Goal: Transaction & Acquisition: Subscribe to service/newsletter

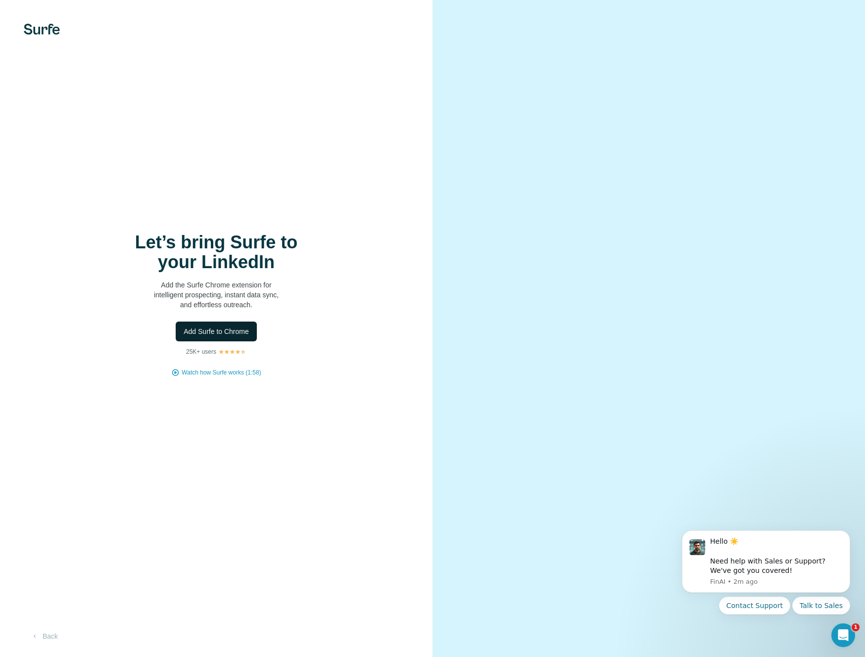
click at [221, 330] on span "Add Surfe to Chrome" at bounding box center [216, 332] width 65 height 10
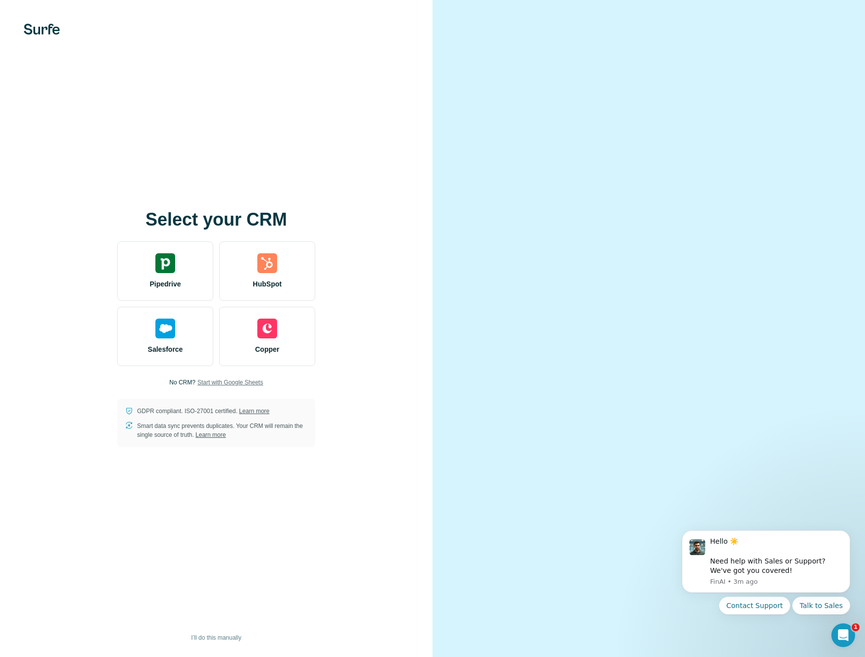
click at [250, 382] on span "Start with Google Sheets" at bounding box center [231, 382] width 66 height 9
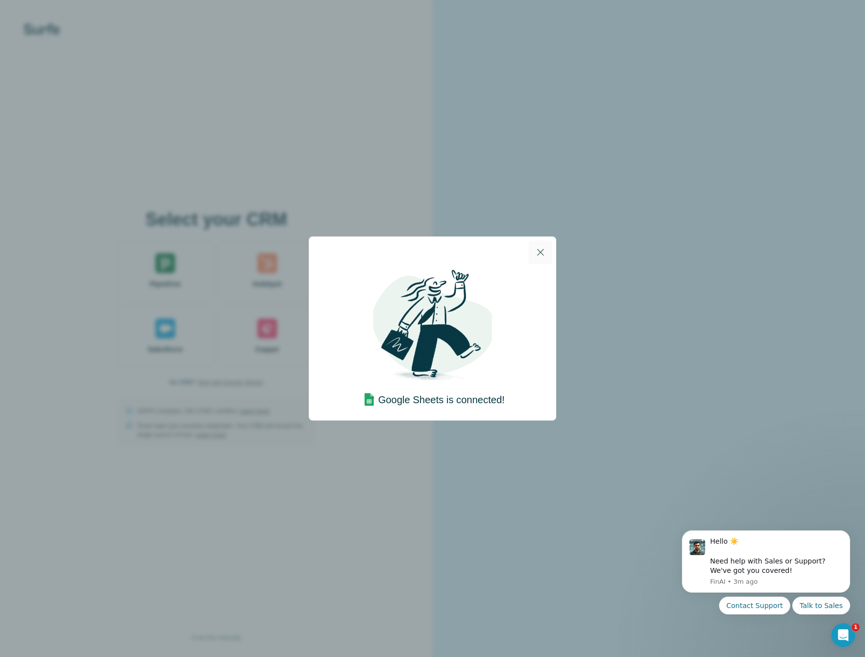
click at [541, 254] on icon "button" at bounding box center [541, 253] width 12 height 12
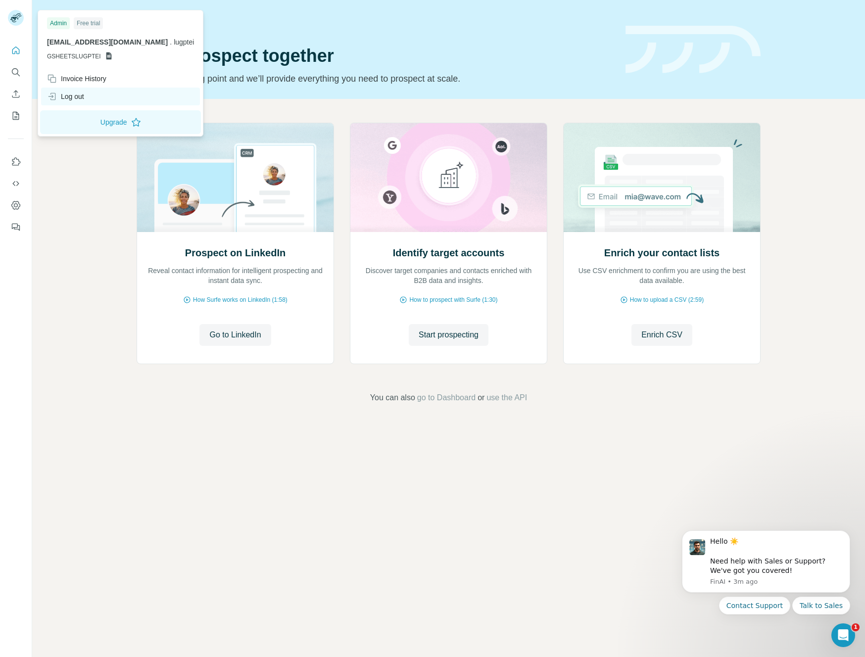
click at [100, 96] on div "Log out" at bounding box center [120, 97] width 159 height 18
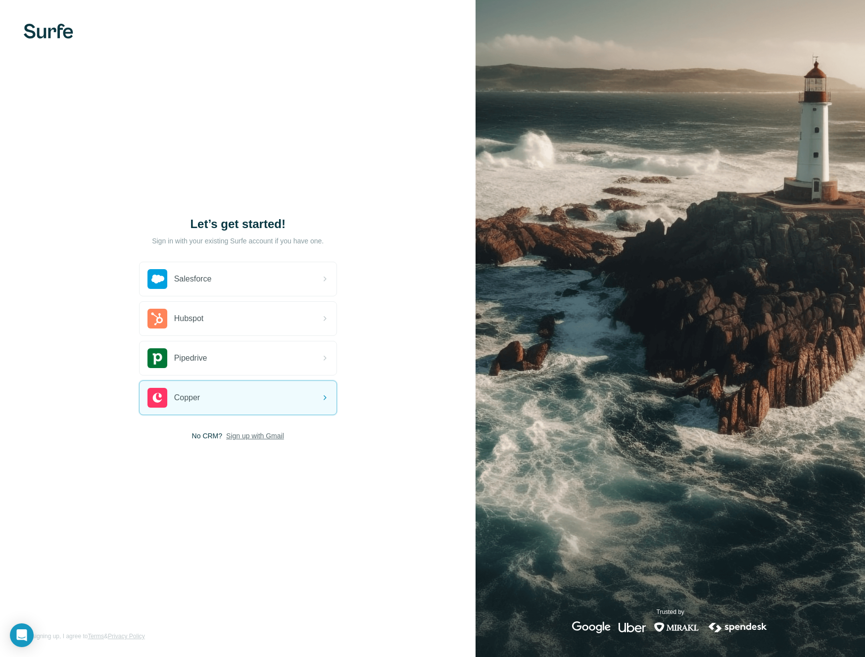
click at [265, 439] on span "Sign up with Gmail" at bounding box center [255, 436] width 58 height 10
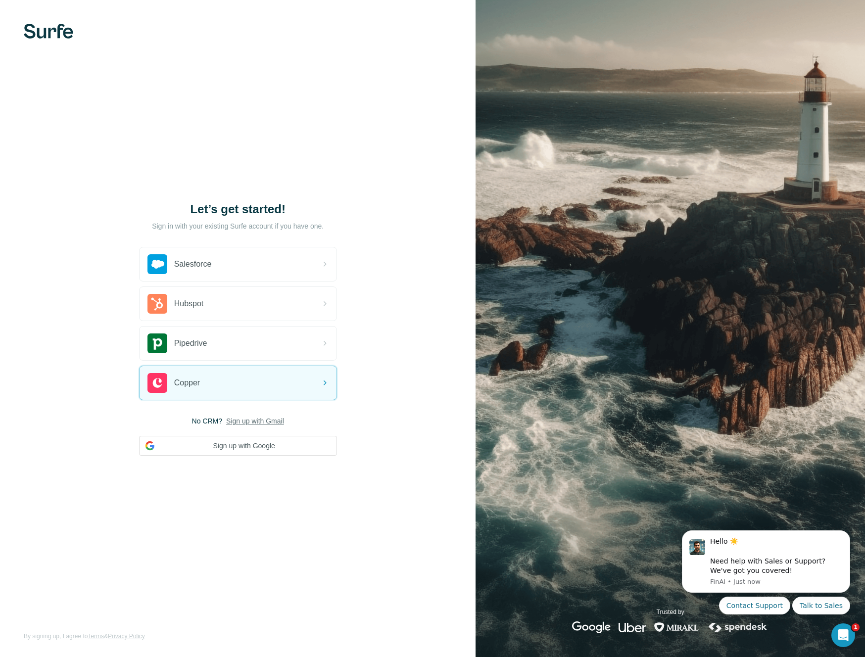
click at [251, 421] on span "Sign up with Gmail" at bounding box center [255, 421] width 58 height 10
click at [248, 452] on button "Sign up with Google" at bounding box center [238, 446] width 198 height 20
